Goal: Task Accomplishment & Management: Use online tool/utility

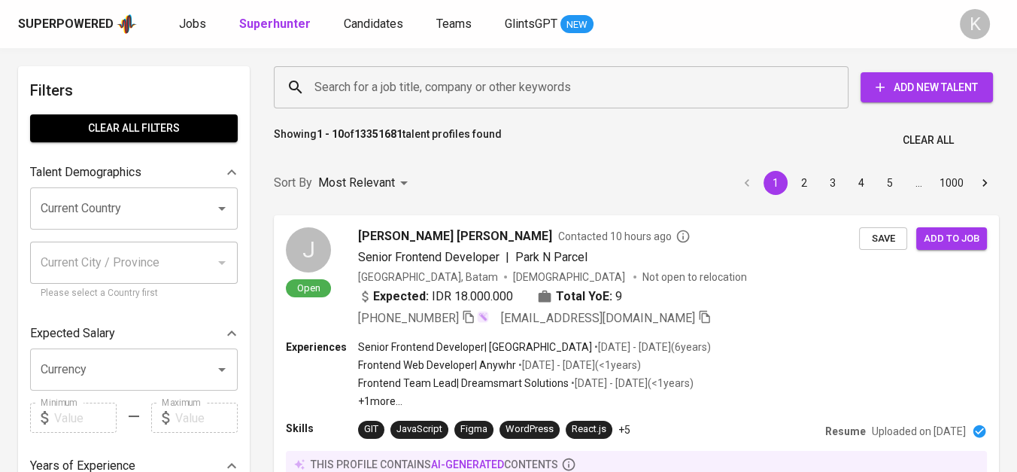
click at [408, 90] on input "Search for a job title, company or other keywords" at bounding box center [565, 87] width 509 height 29
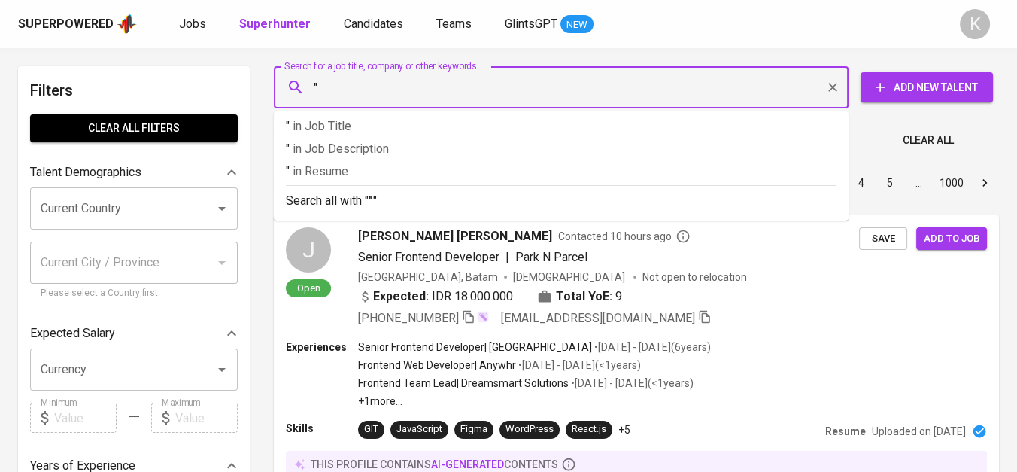
paste input "INDOSPRING"
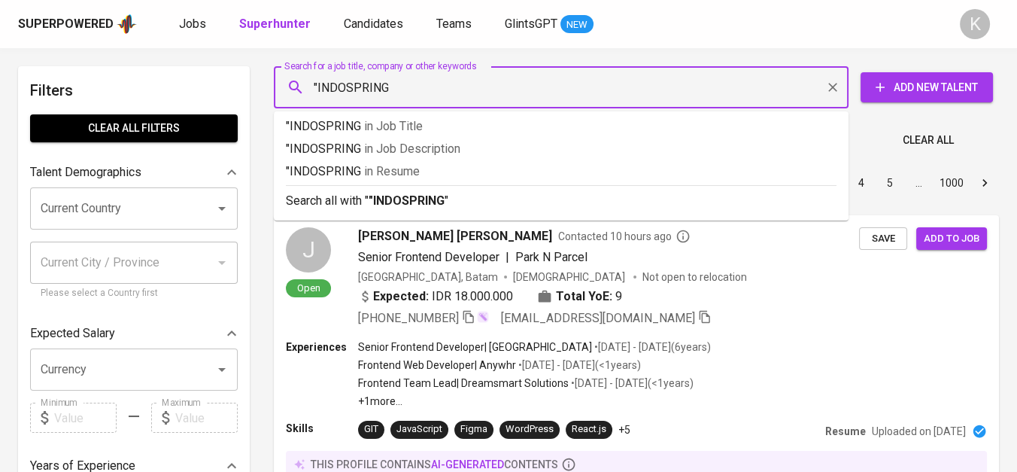
type input ""INDOSPRING""
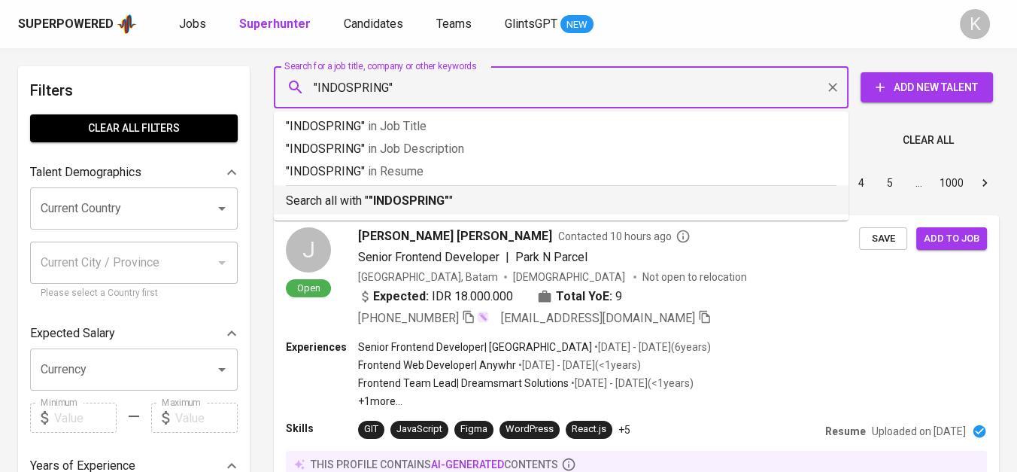
click at [405, 199] on b ""INDOSPRING"" at bounding box center [409, 200] width 81 height 14
click at [409, 197] on div "Most Relevant" at bounding box center [365, 183] width 95 height 28
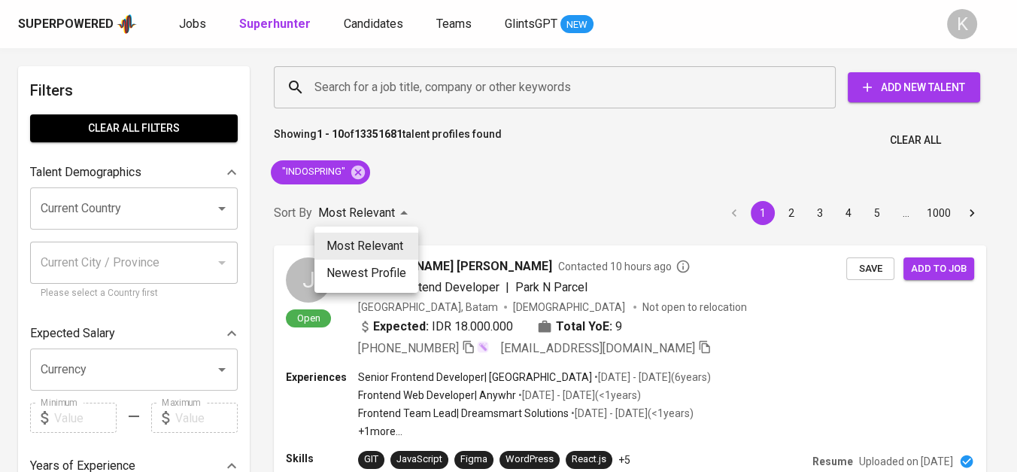
click at [522, 208] on div at bounding box center [508, 236] width 1017 height 472
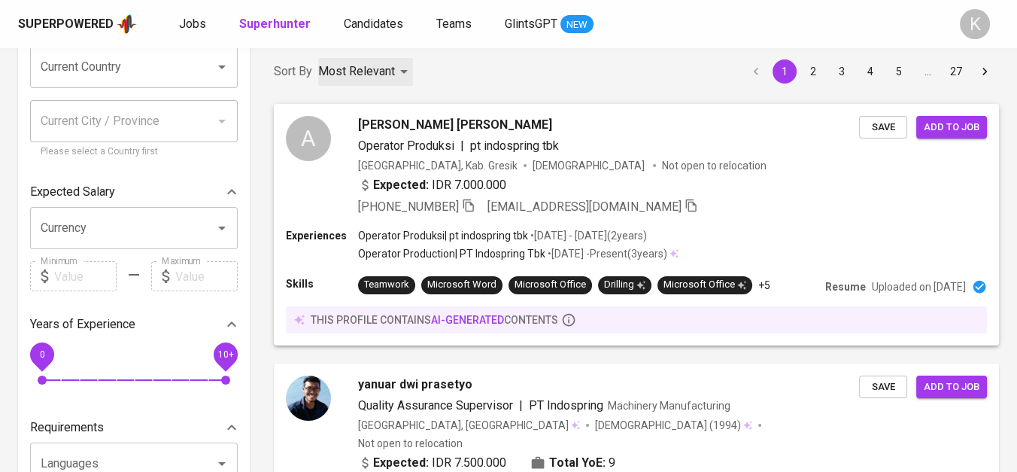
scroll to position [167, 0]
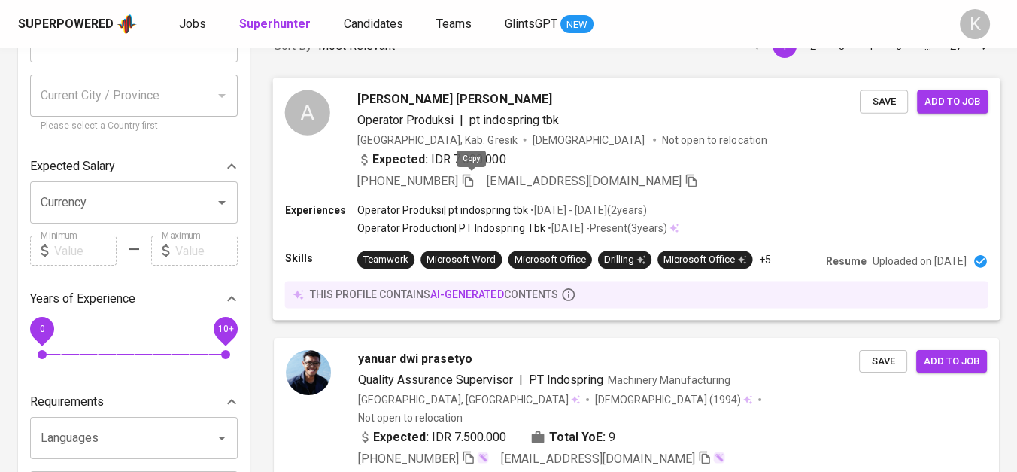
click at [473, 178] on icon "button" at bounding box center [468, 180] width 11 height 13
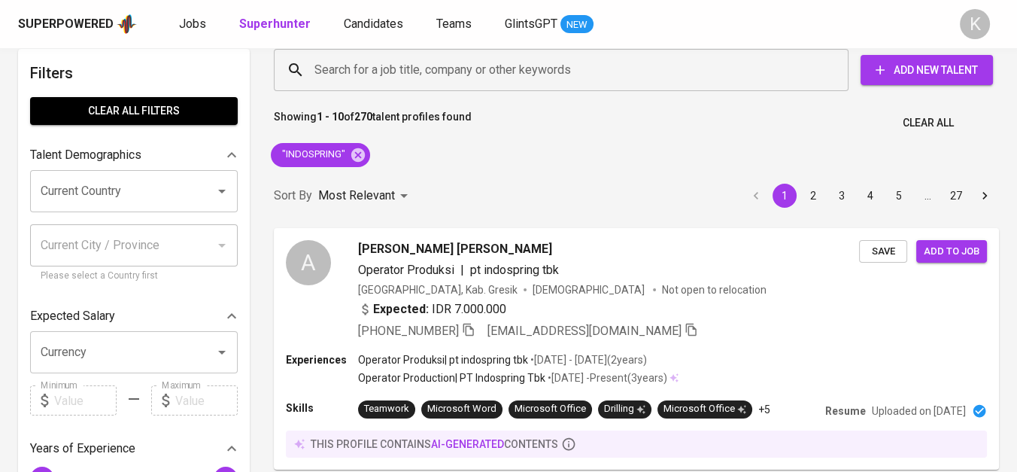
scroll to position [0, 0]
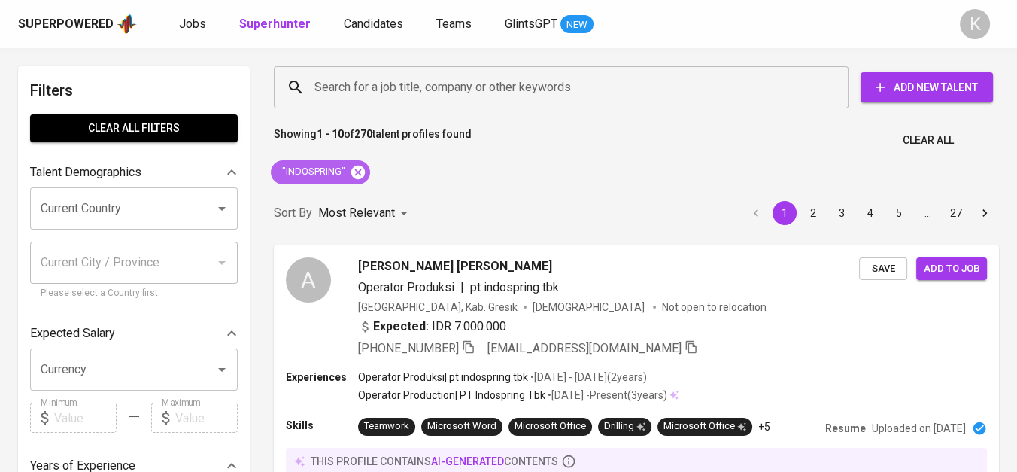
click at [357, 175] on icon at bounding box center [358, 172] width 14 height 14
